Goal: Navigation & Orientation: Find specific page/section

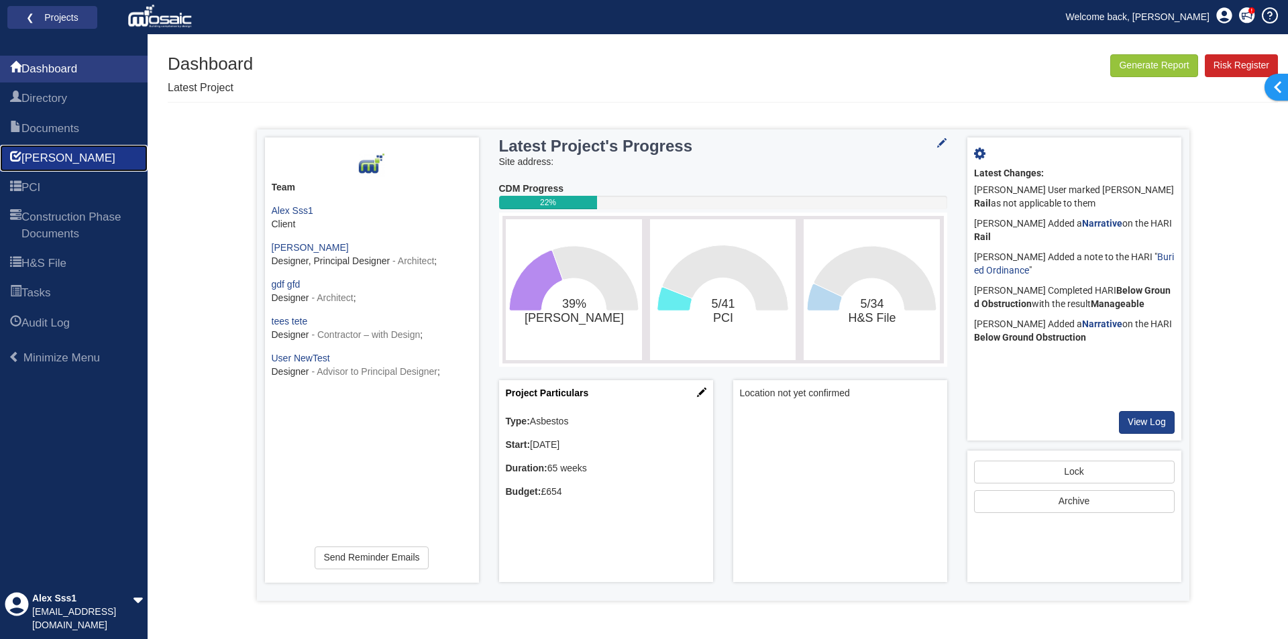
click at [75, 170] on link "[PERSON_NAME]" at bounding box center [74, 158] width 148 height 27
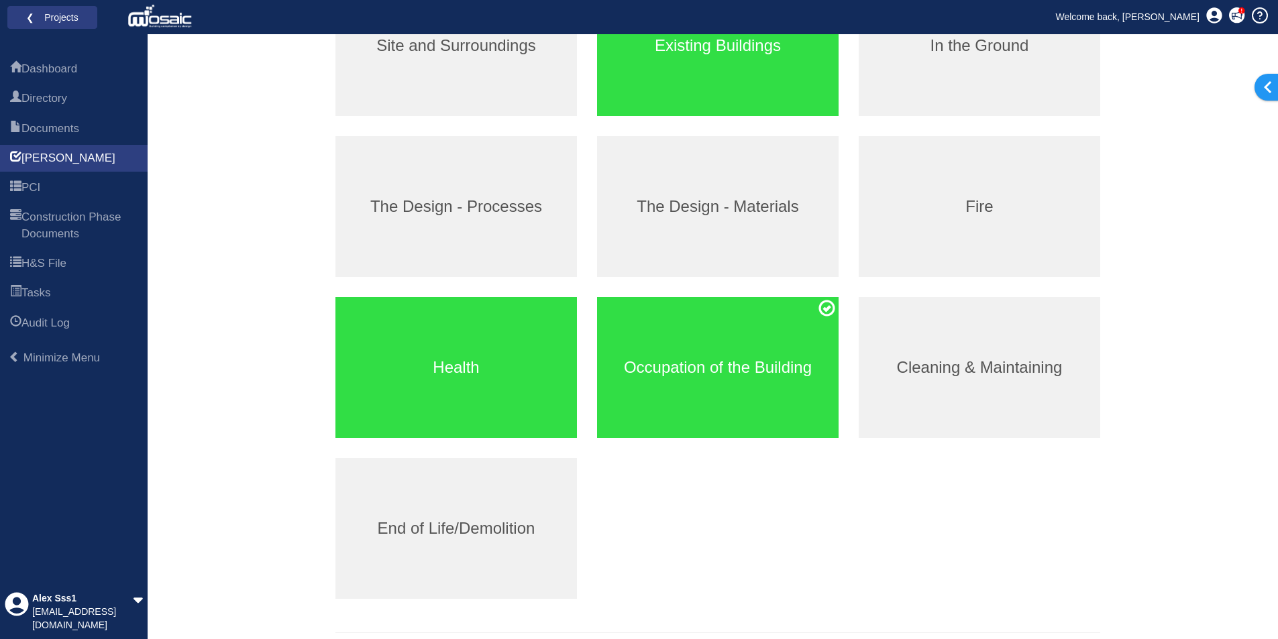
scroll to position [254, 0]
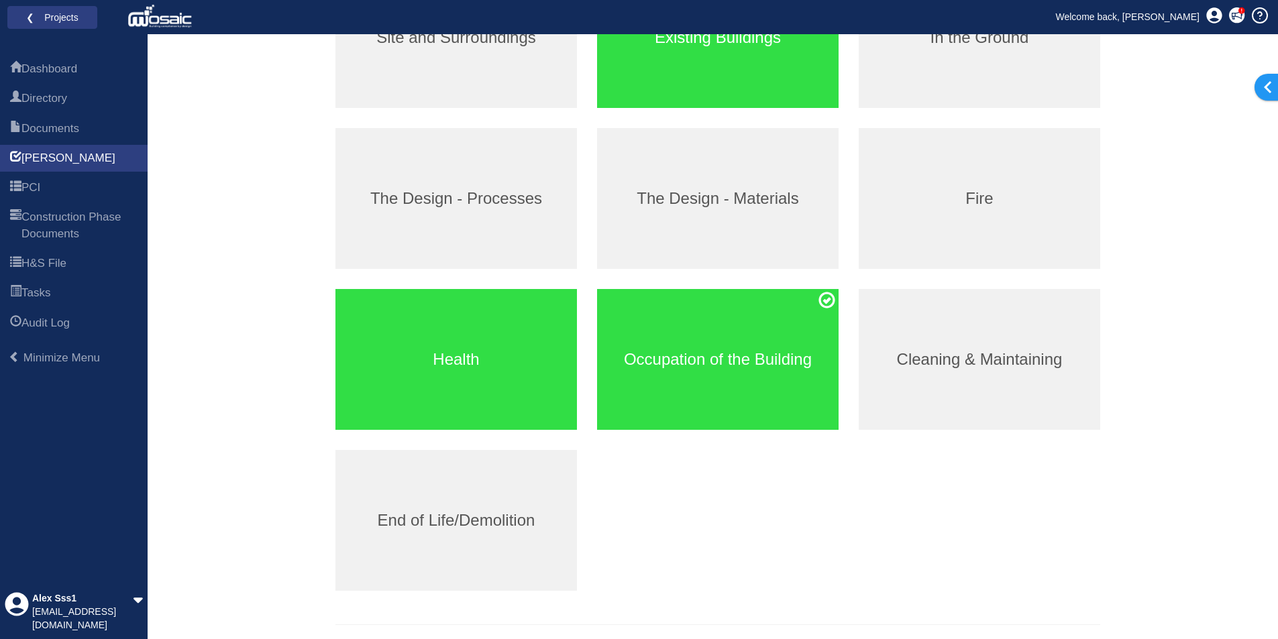
click at [129, 618] on div "Alex Sss1 alexssdev@gmail.com" at bounding box center [74, 614] width 148 height 52
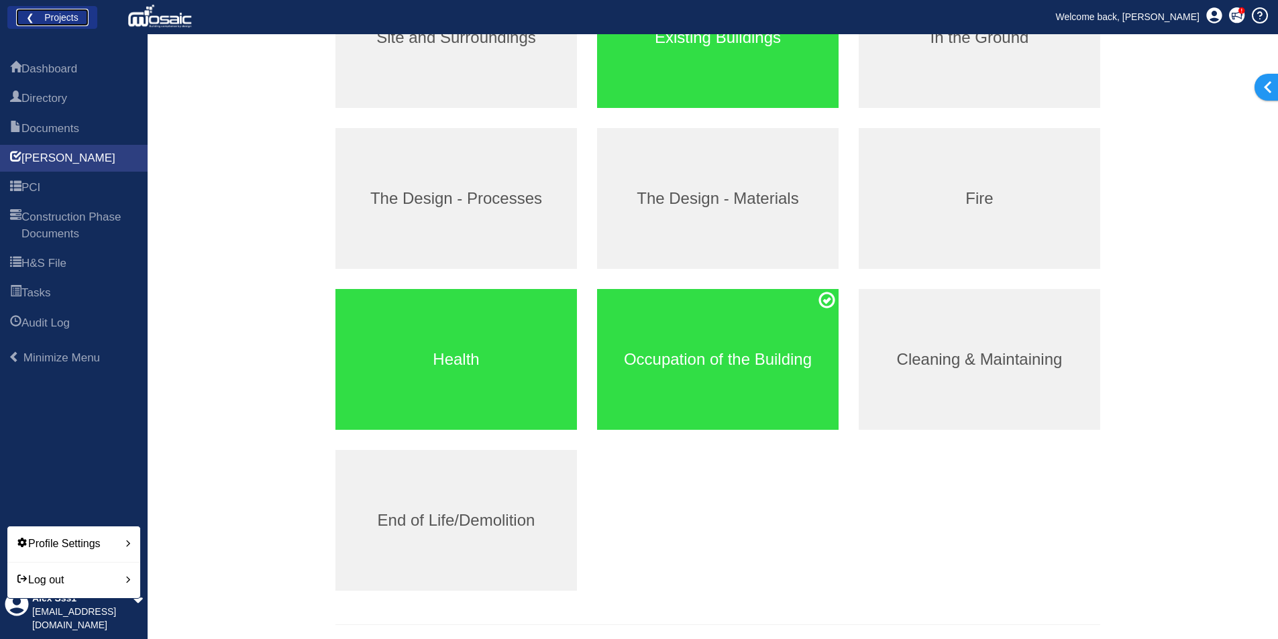
click at [77, 16] on link "❮ Projects" at bounding box center [52, 17] width 72 height 17
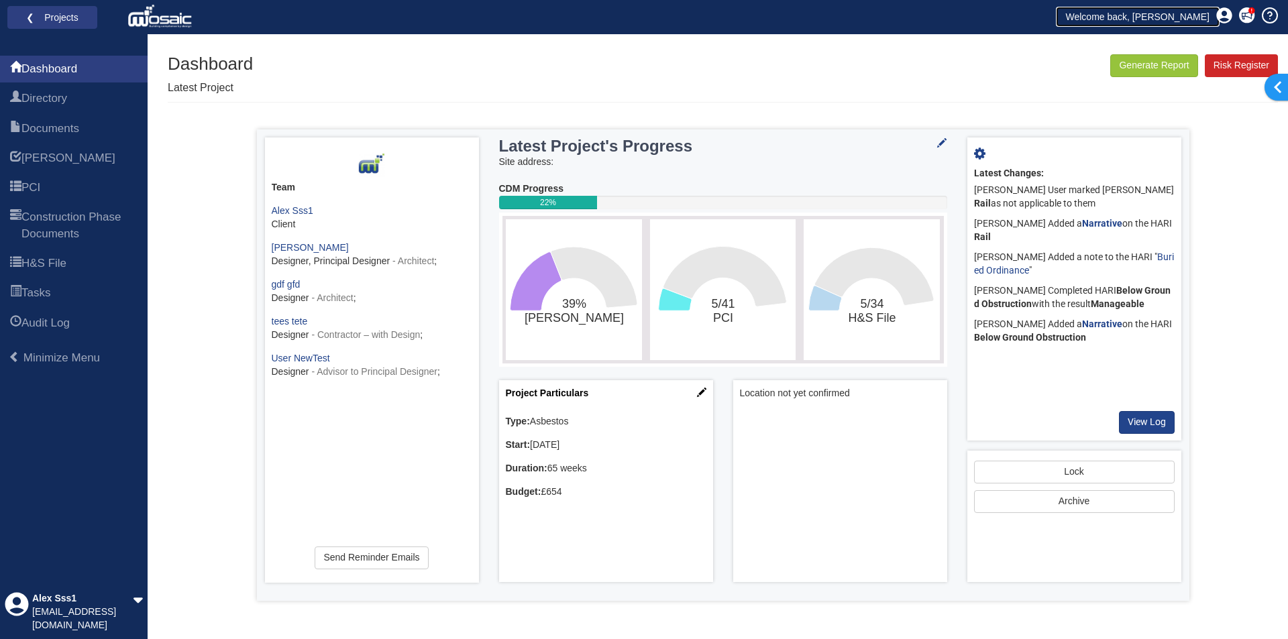
click at [1192, 20] on link "Welcome back, [PERSON_NAME]" at bounding box center [1138, 17] width 164 height 20
